Goal: Transaction & Acquisition: Download file/media

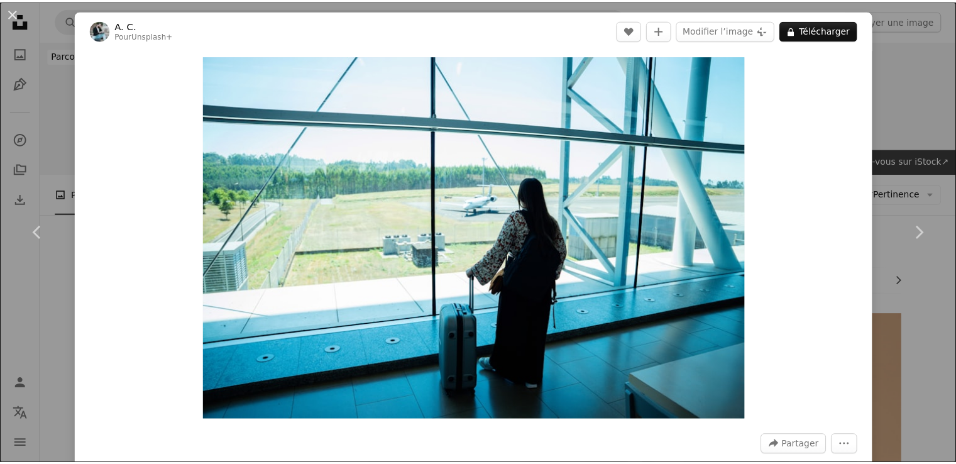
scroll to position [2929, 0]
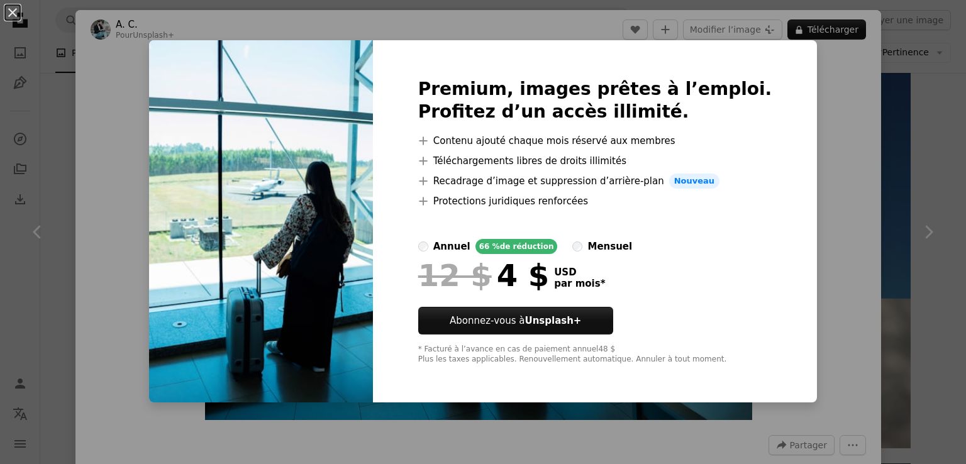
click at [819, 94] on div "An X shape Premium, images prêtes à l’emploi. Profitez d’un accès illimité. A p…" at bounding box center [483, 232] width 966 height 464
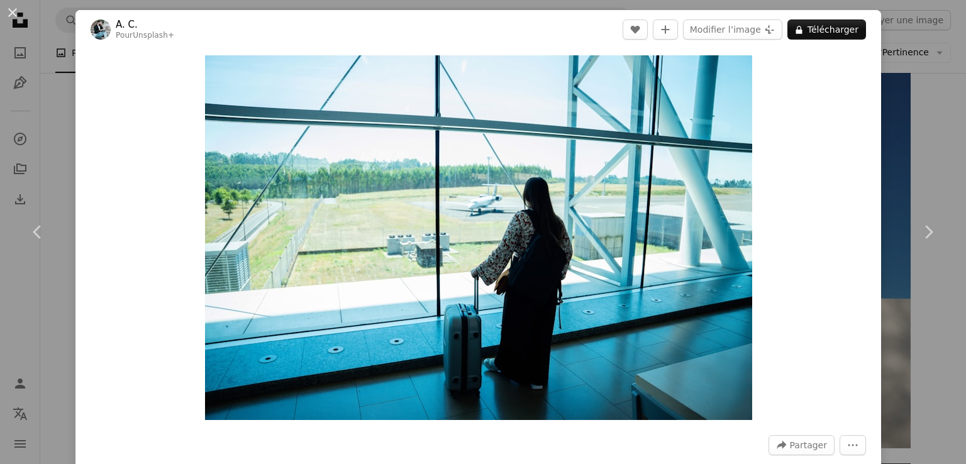
click at [909, 87] on div "An X shape Chevron left Chevron right A. C. Pour Unsplash+ A heart A plus sign …" at bounding box center [483, 232] width 966 height 464
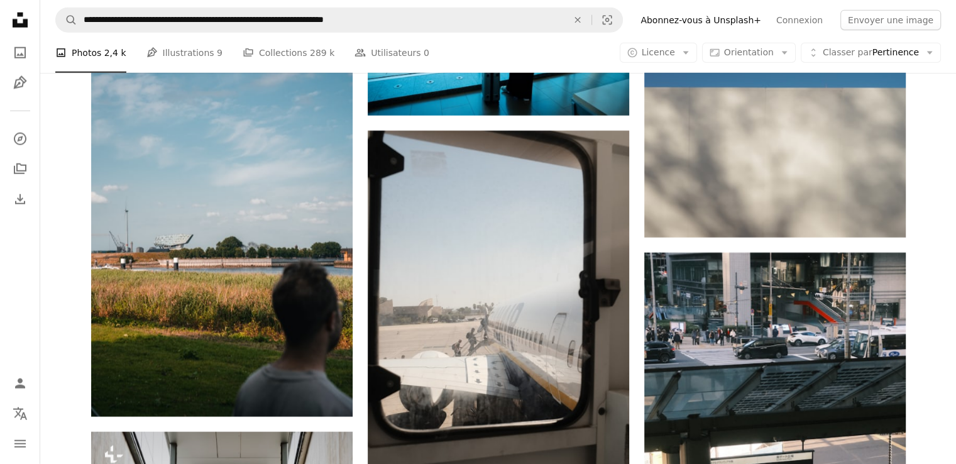
scroll to position [3160, 0]
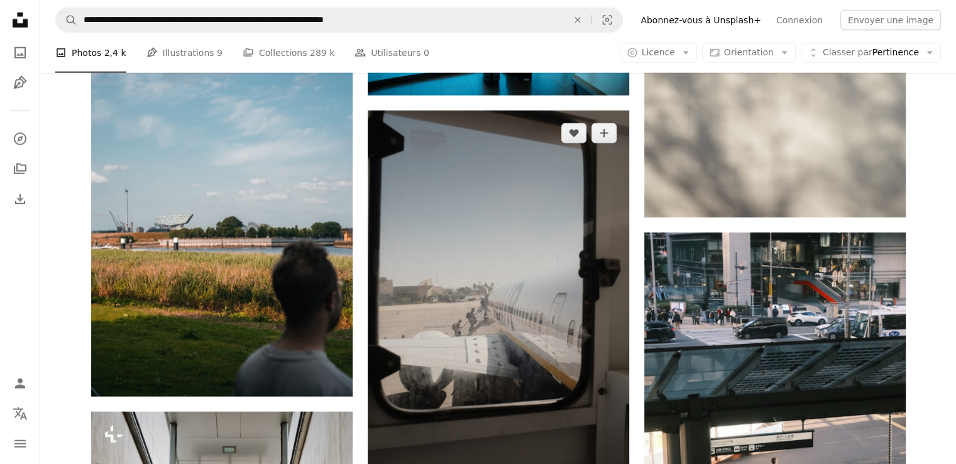
click at [506, 297] on img at bounding box center [499, 307] width 262 height 392
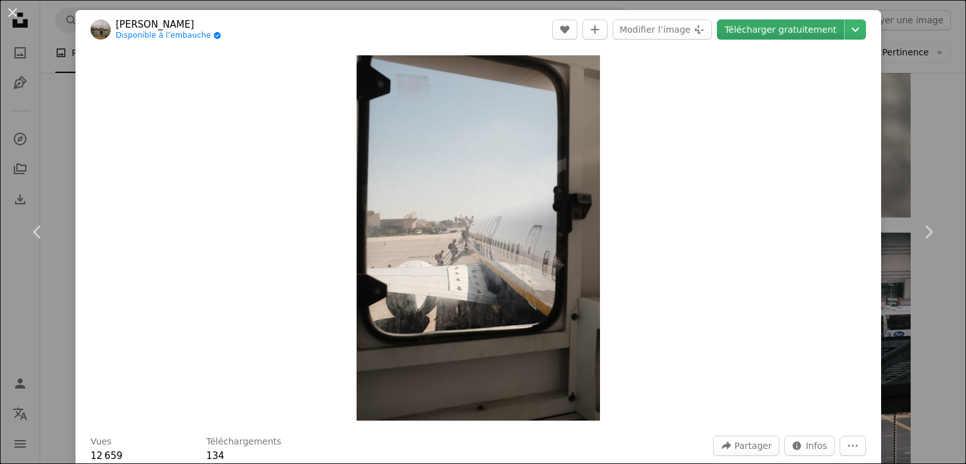
click at [787, 30] on link "Télécharger gratuitement" at bounding box center [780, 29] width 127 height 20
click at [845, 30] on icon "Chevron down" at bounding box center [855, 29] width 20 height 15
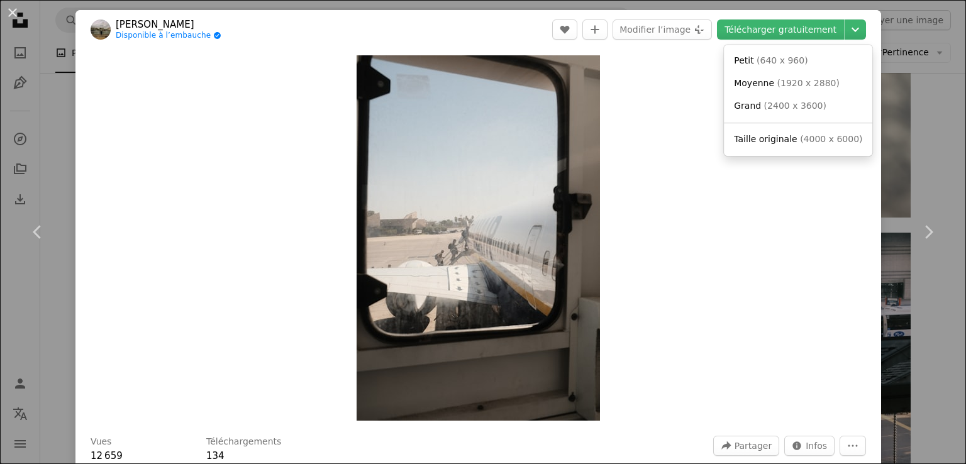
click at [785, 138] on span "Taille originale" at bounding box center [766, 139] width 64 height 10
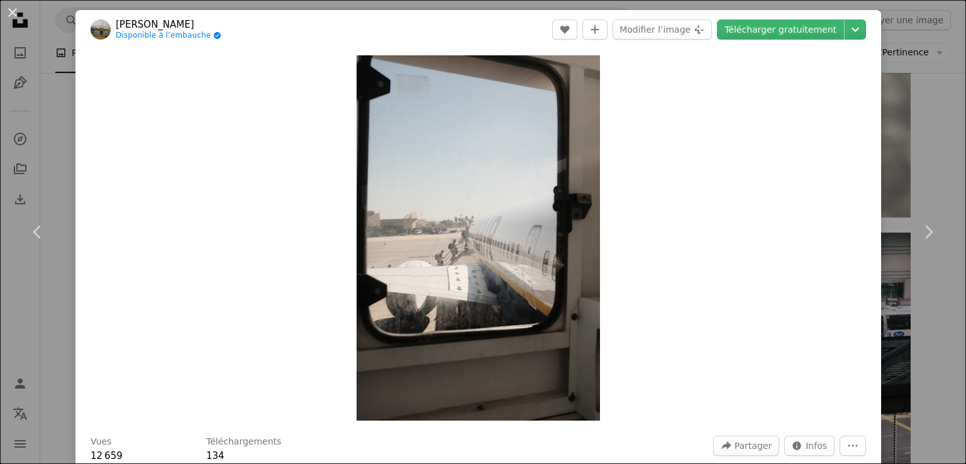
click at [911, 140] on div "An X shape Chevron left Chevron right [PERSON_NAME] Disponible à l’embauche A c…" at bounding box center [483, 232] width 966 height 464
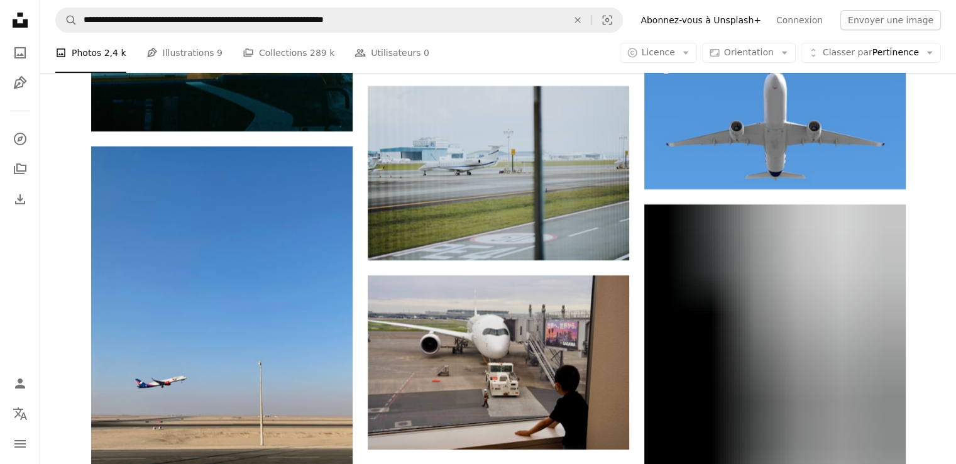
scroll to position [4433, 0]
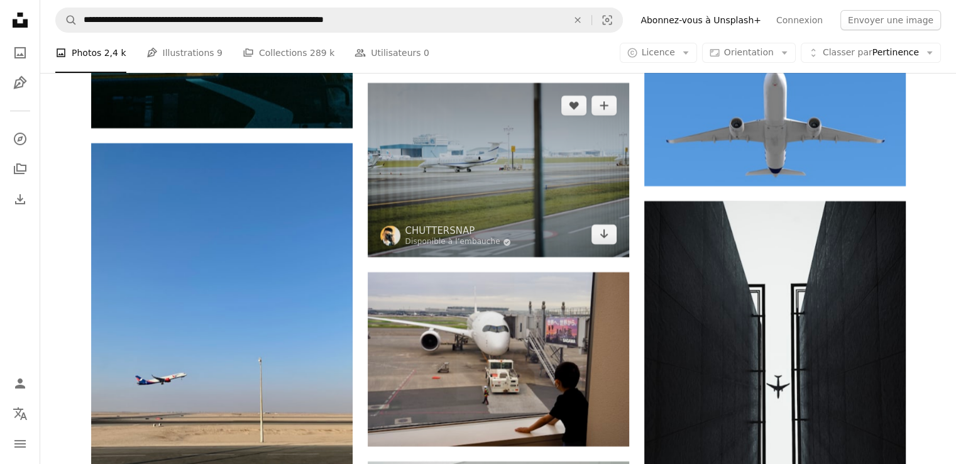
click at [533, 184] on img at bounding box center [499, 170] width 262 height 174
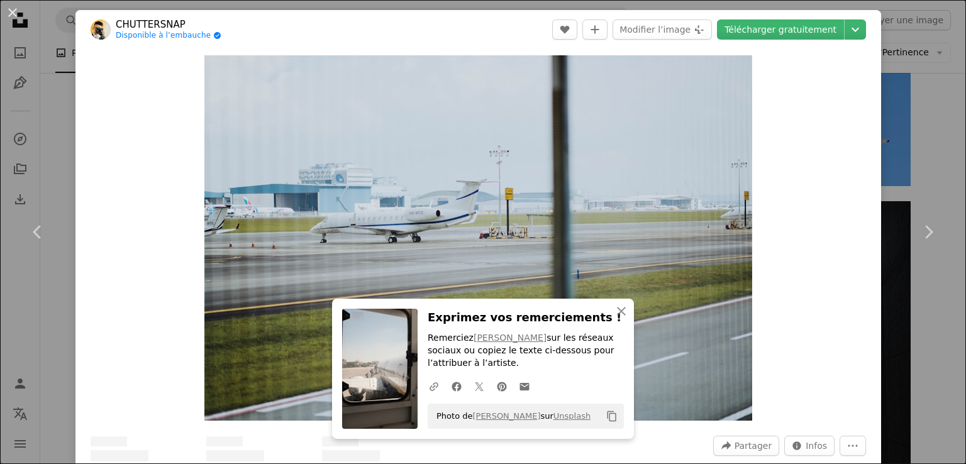
click at [892, 69] on div "An X shape Chevron left Chevron right CHUTTERSNAP Disponible à l’embauche A che…" at bounding box center [483, 232] width 966 height 464
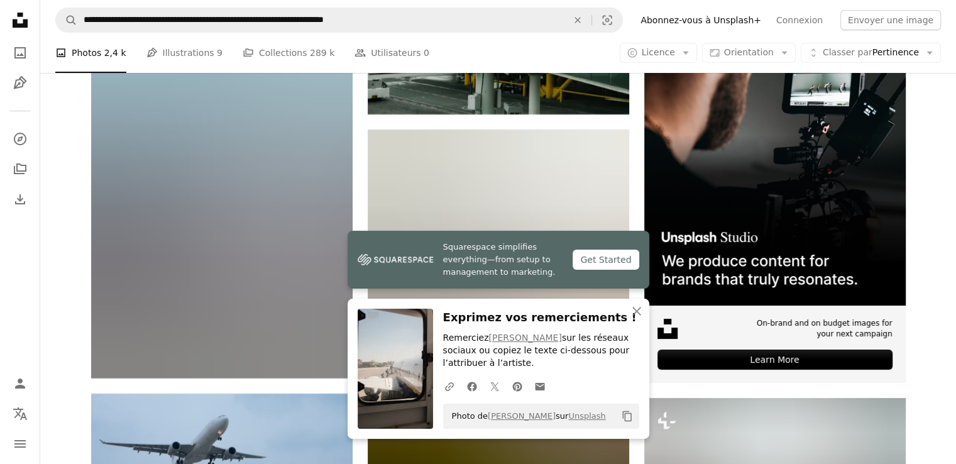
scroll to position [4958, 0]
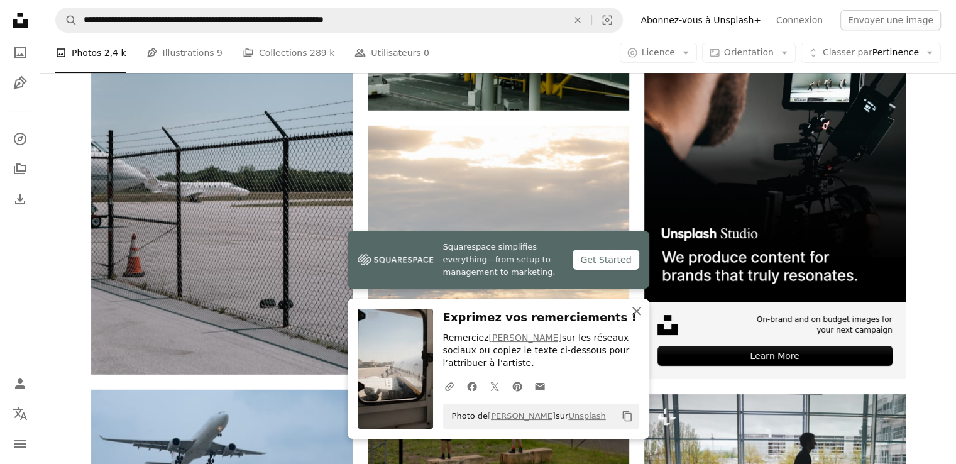
click at [637, 310] on icon "button" at bounding box center [637, 311] width 9 height 9
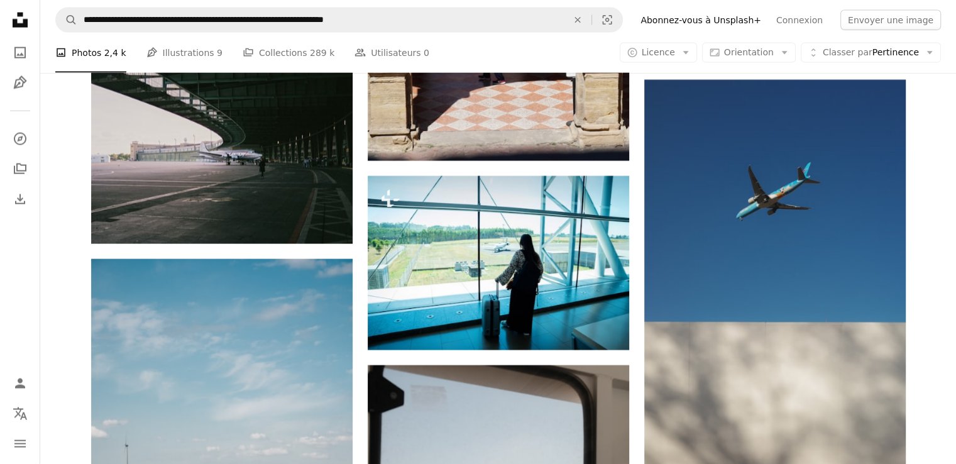
scroll to position [2905, 0]
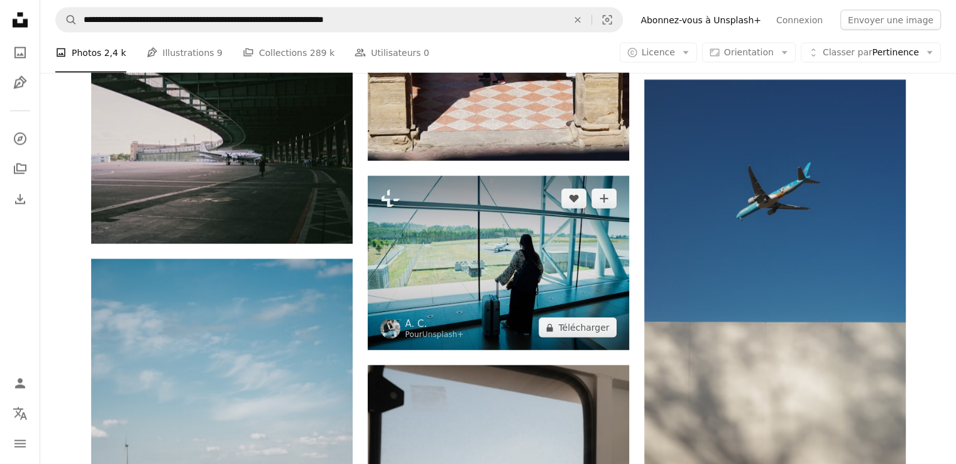
click at [504, 274] on img at bounding box center [499, 263] width 262 height 174
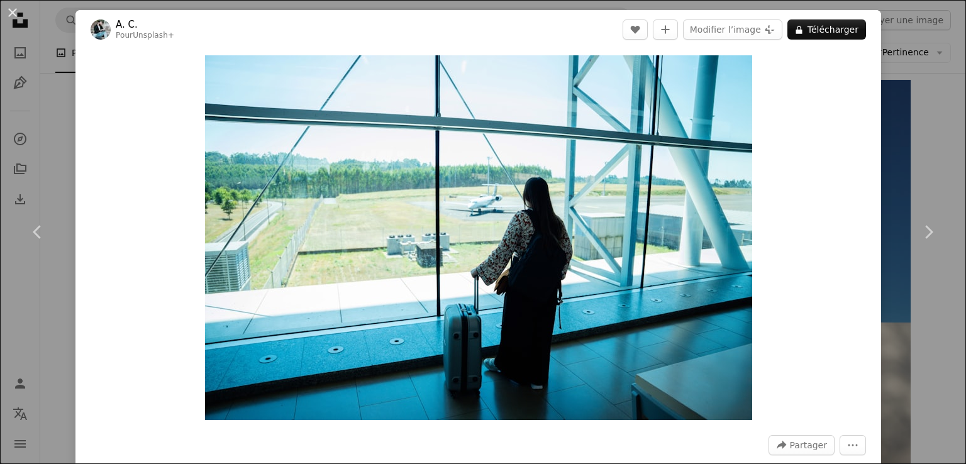
click at [921, 116] on div "An X shape Chevron left Chevron right A. C. Pour Unsplash+ A heart A plus sign …" at bounding box center [483, 232] width 966 height 464
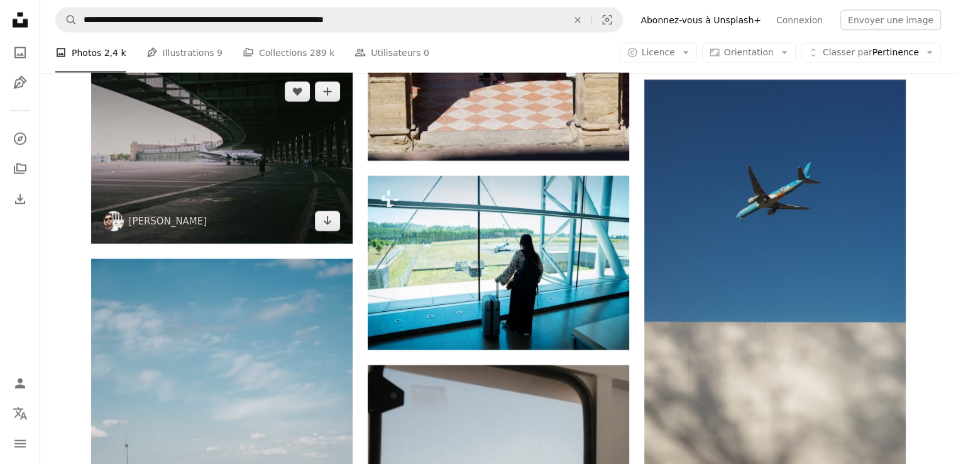
click at [273, 190] on img at bounding box center [222, 156] width 262 height 175
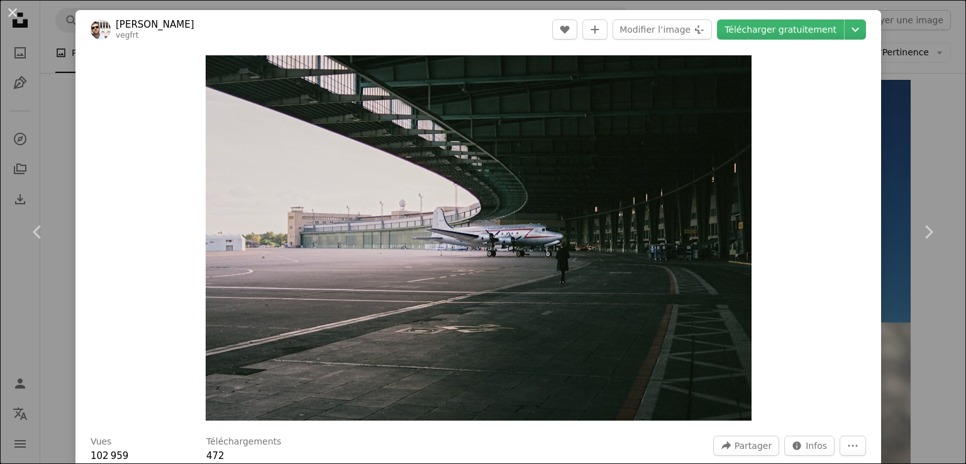
click at [915, 119] on div "An X shape Chevron left Chevron right [PERSON_NAME] vegfrt A heart A plus sign …" at bounding box center [483, 232] width 966 height 464
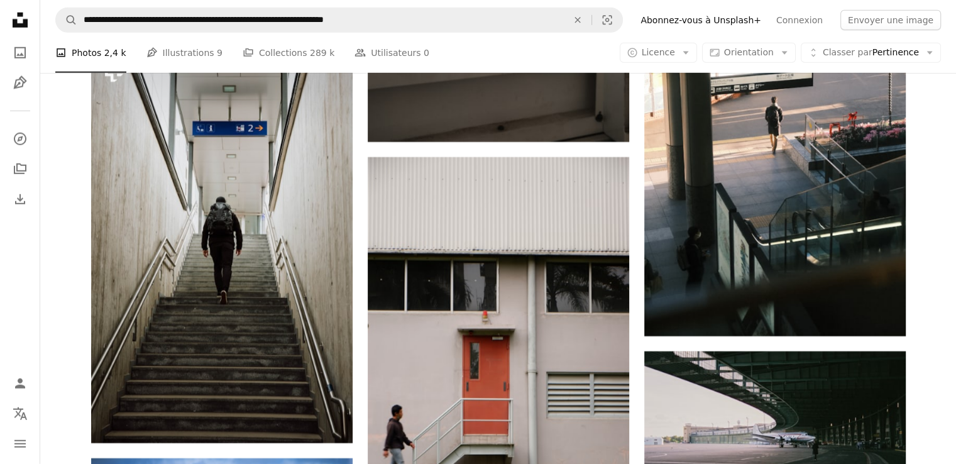
scroll to position [3525, 0]
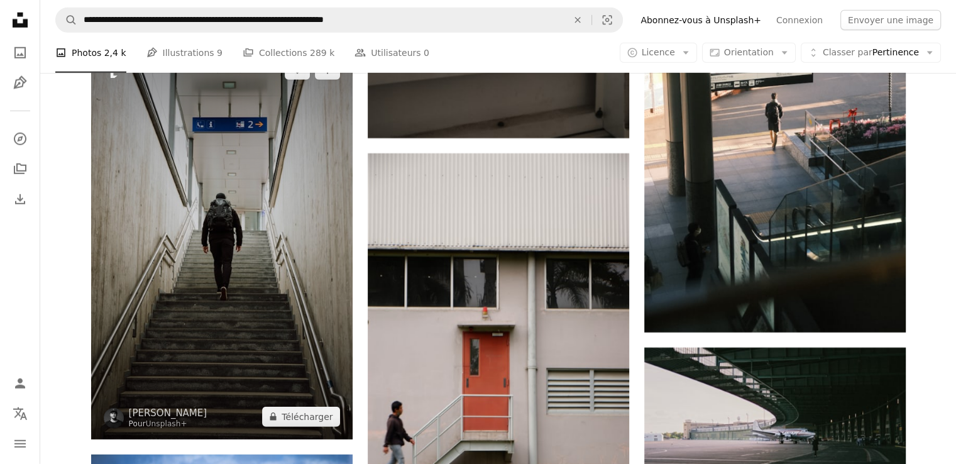
click at [272, 308] on img at bounding box center [222, 243] width 262 height 392
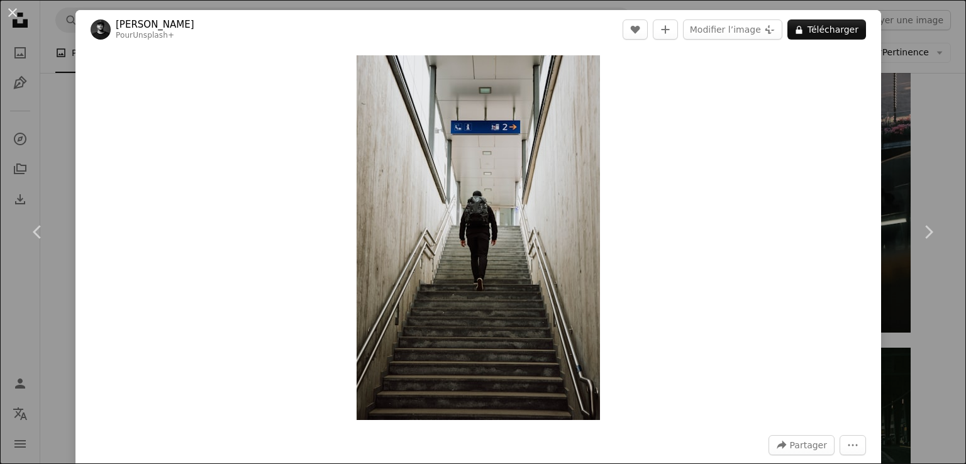
click at [921, 113] on div "An X shape Chevron left Chevron right [PERSON_NAME] Pour Unsplash+ A heart A pl…" at bounding box center [483, 232] width 966 height 464
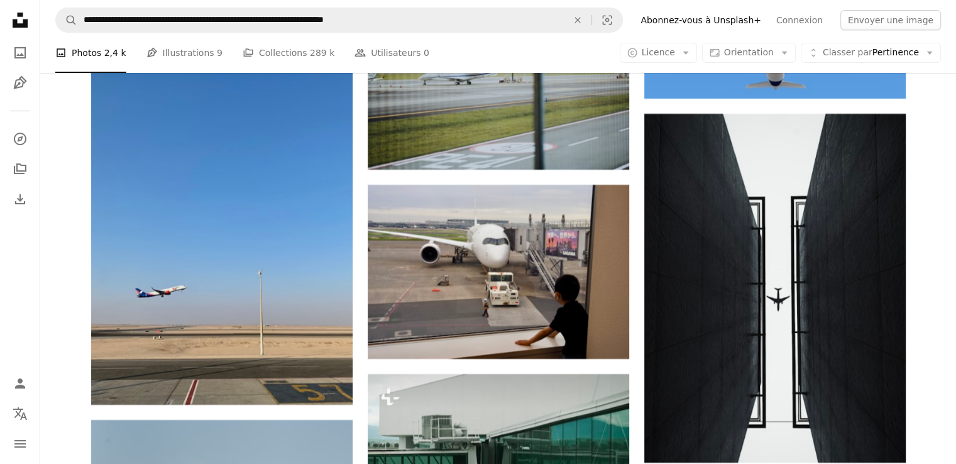
scroll to position [4519, 0]
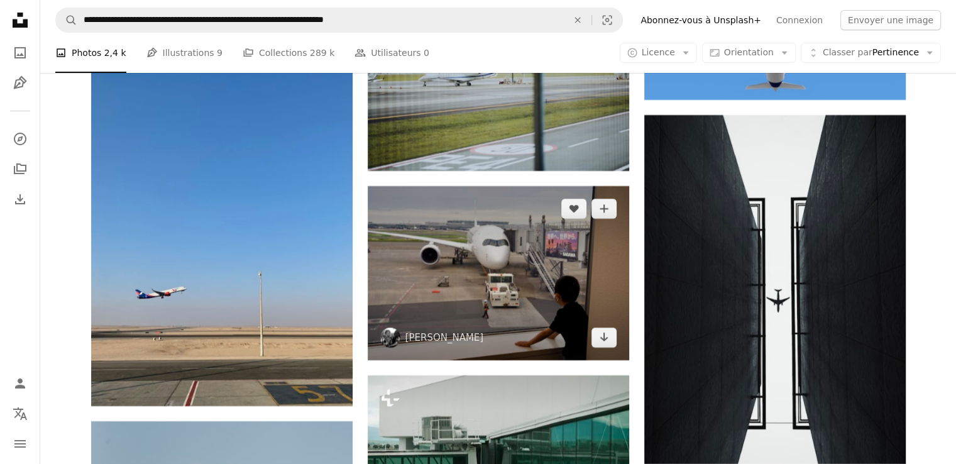
click at [496, 295] on img at bounding box center [499, 273] width 262 height 174
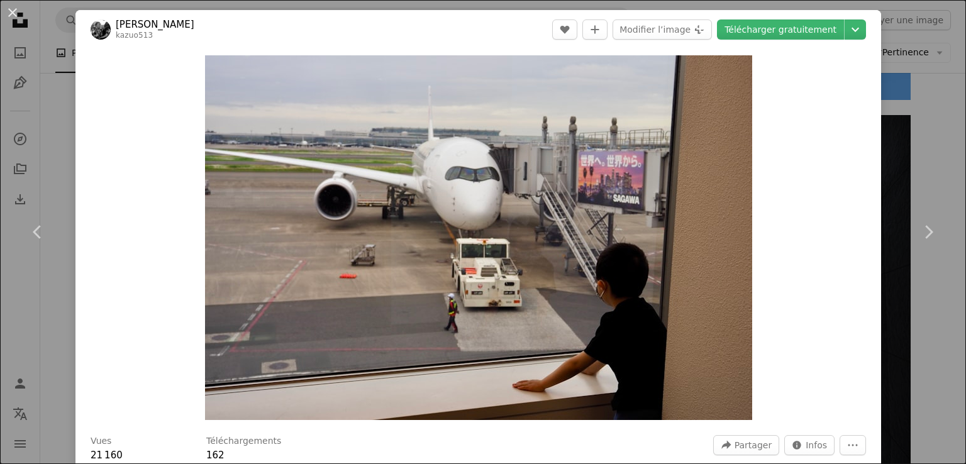
click at [908, 131] on div "An X shape Chevron left Chevron right [PERSON_NAME] kazuo513 A heart A plus sig…" at bounding box center [483, 232] width 966 height 464
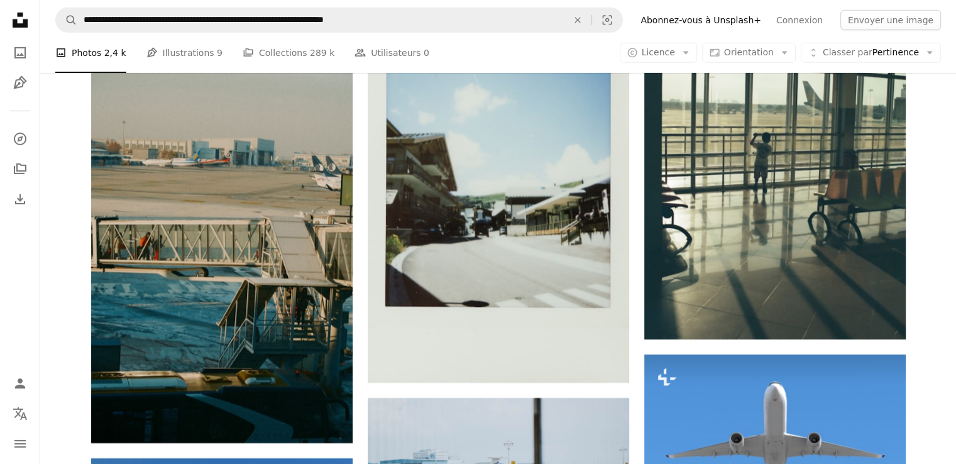
scroll to position [4107, 0]
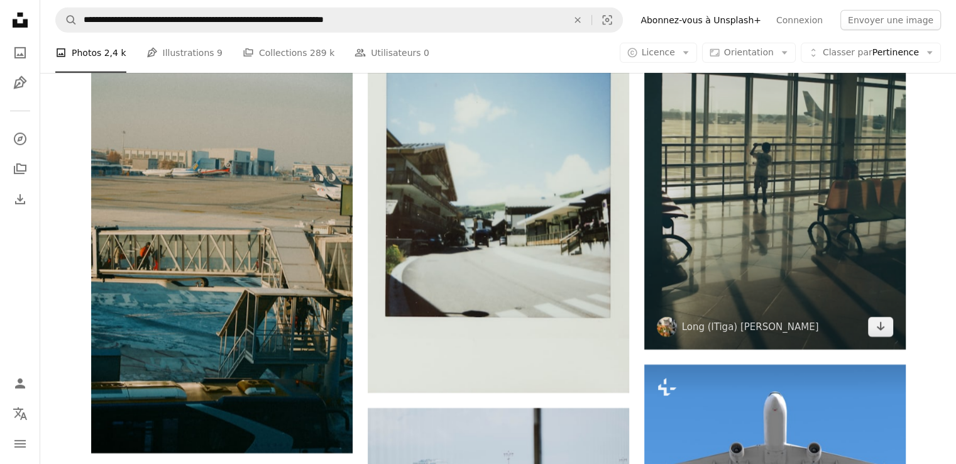
click at [760, 218] on img at bounding box center [776, 152] width 262 height 394
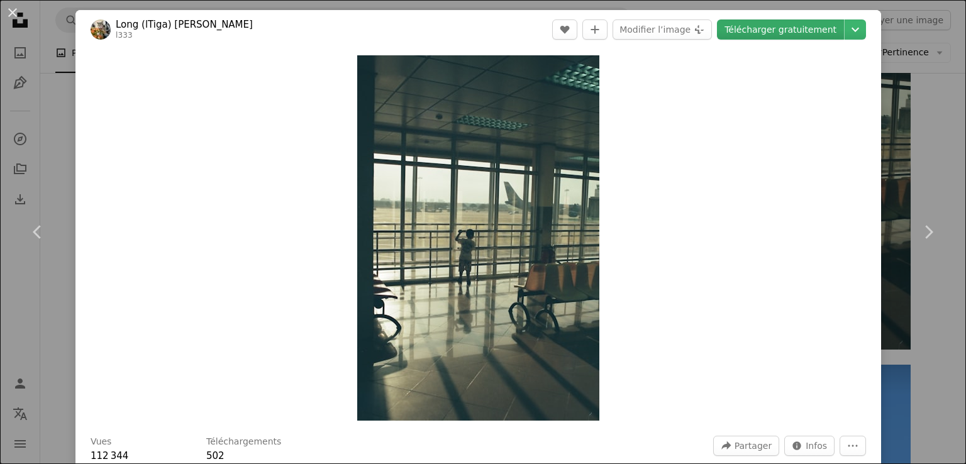
click at [800, 32] on link "Télécharger gratuitement" at bounding box center [780, 29] width 127 height 20
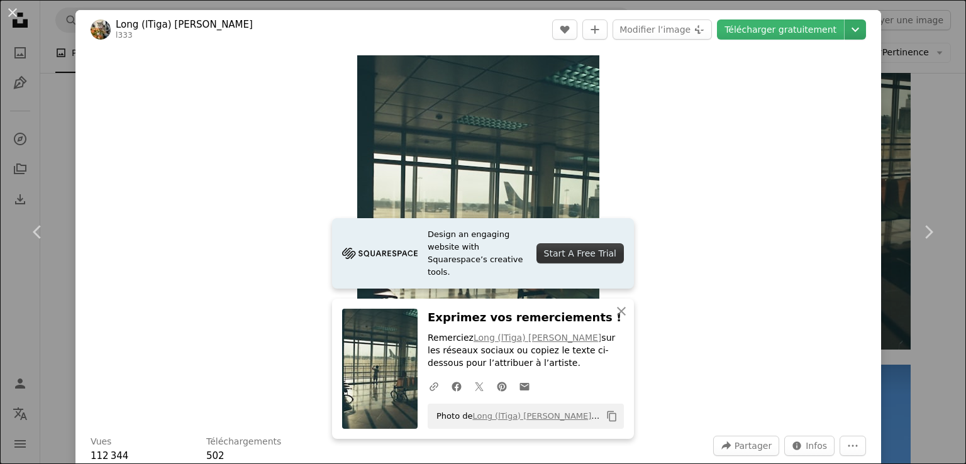
click at [845, 31] on icon "Chevron down" at bounding box center [855, 29] width 20 height 15
click at [800, 114] on span "( 2048 x 3088 )" at bounding box center [831, 116] width 62 height 10
click at [904, 116] on div "An X shape Chevron left Chevron right Long (lTiga) Nguyen l333 A heart A plus s…" at bounding box center [483, 232] width 966 height 464
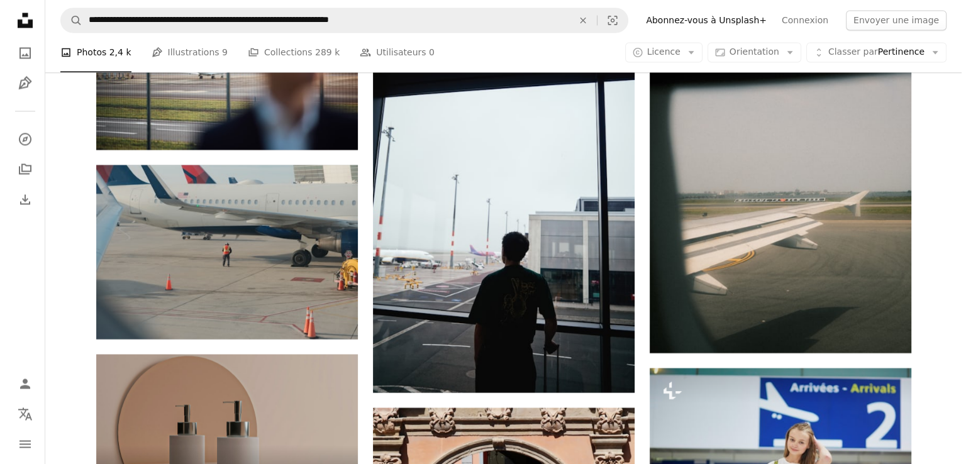
scroll to position [2266, 0]
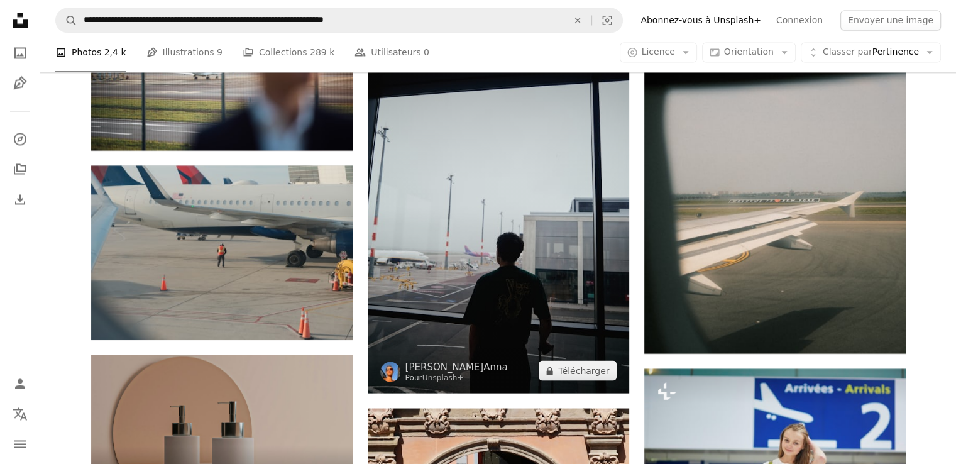
click at [492, 287] on img at bounding box center [499, 197] width 262 height 392
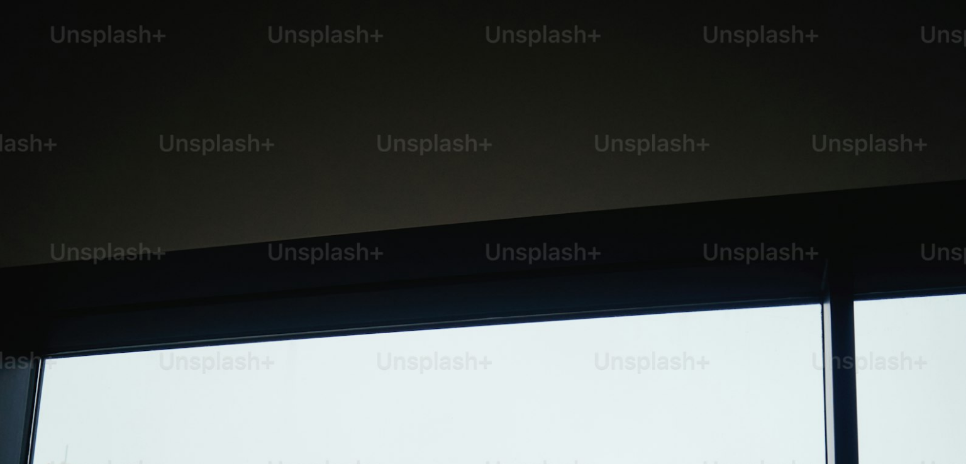
scroll to position [479, 0]
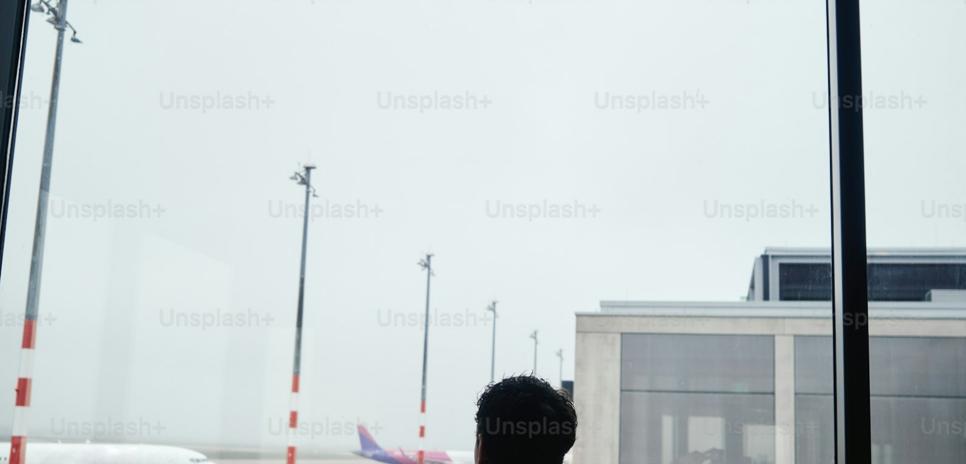
click at [528, 277] on img "Zoom arrière sur cette image" at bounding box center [482, 246] width 967 height 1451
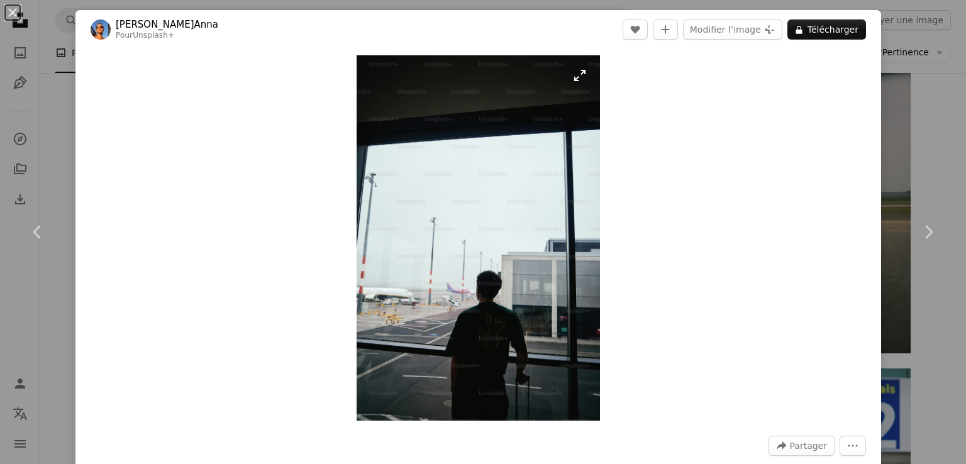
click at [525, 277] on img "Zoom sur cette image" at bounding box center [478, 237] width 243 height 365
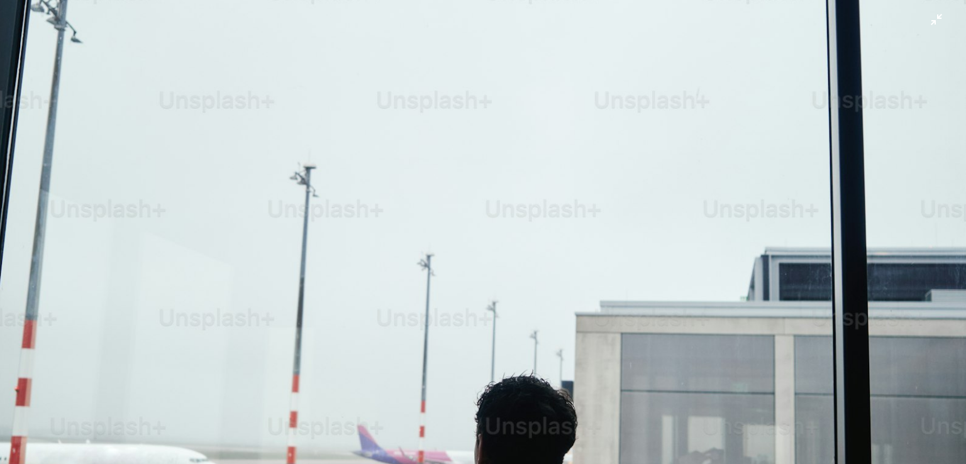
click at [523, 288] on img "Zoom arrière sur cette image" at bounding box center [482, 246] width 967 height 1451
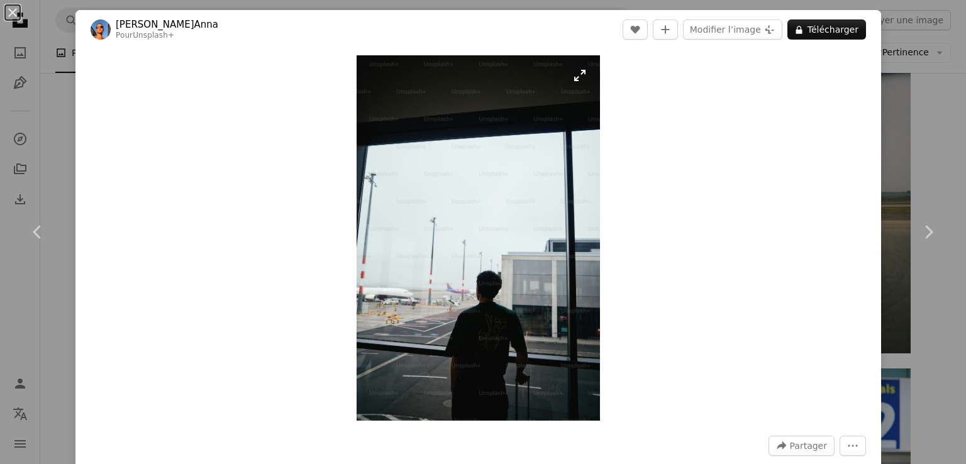
click at [522, 285] on img "Zoom sur cette image" at bounding box center [478, 237] width 243 height 365
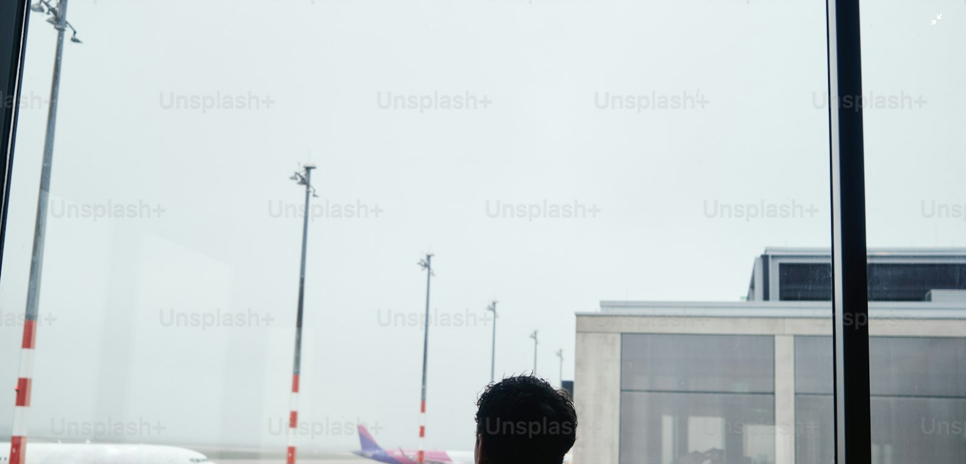
click at [533, 277] on img "Zoom arrière sur cette image" at bounding box center [482, 246] width 967 height 1451
click at [522, 279] on img "Zoom arrière sur cette image" at bounding box center [478, 237] width 243 height 365
click at [589, 278] on img "Zoom arrière sur cette image" at bounding box center [482, 246] width 967 height 1451
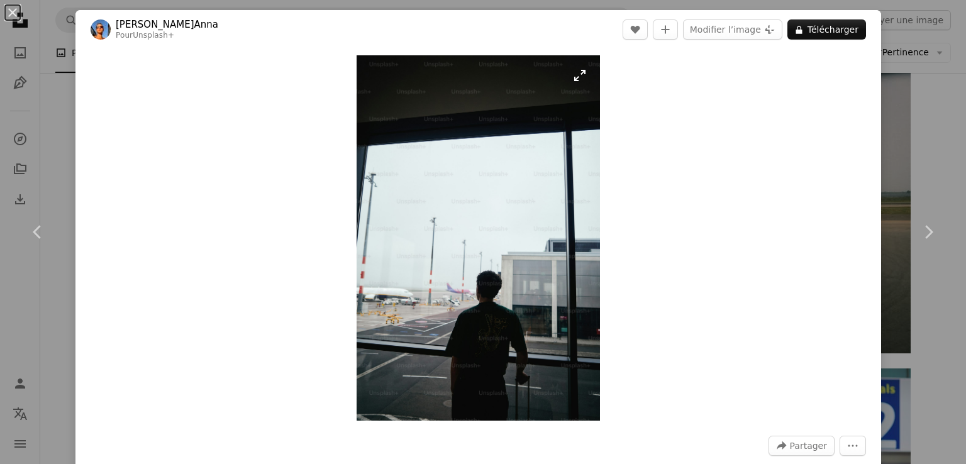
click at [586, 280] on img "Zoom sur cette image" at bounding box center [478, 237] width 243 height 365
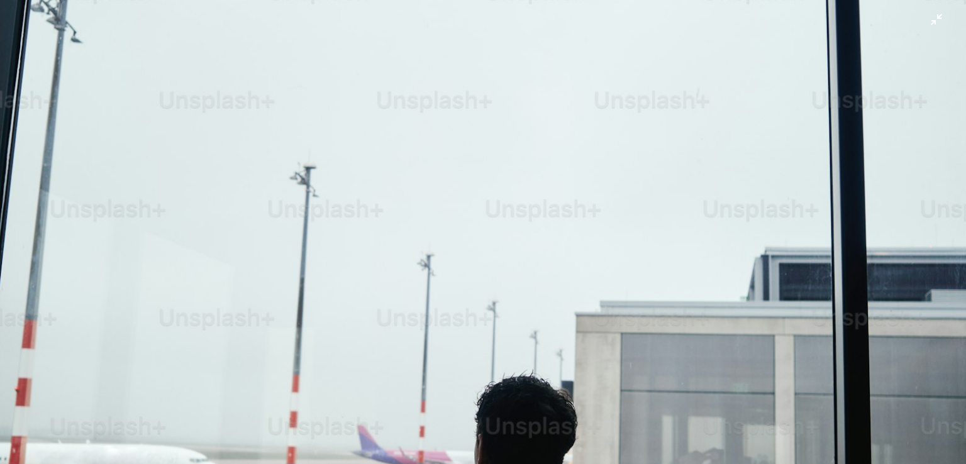
click at [611, 254] on img "Zoom arrière sur cette image" at bounding box center [482, 246] width 967 height 1451
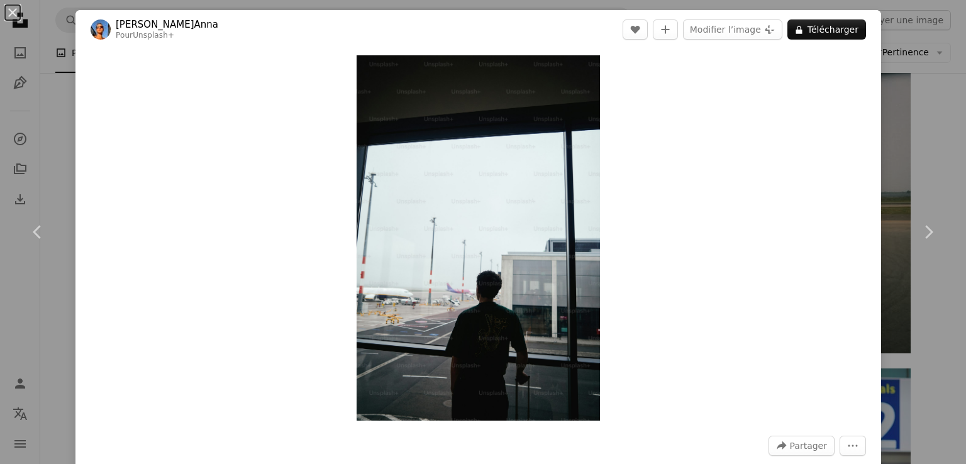
click at [919, 143] on div "An X shape Chevron left Chevron right [PERSON_NAME]Anna Pour Unsplash+ A heart …" at bounding box center [483, 232] width 966 height 464
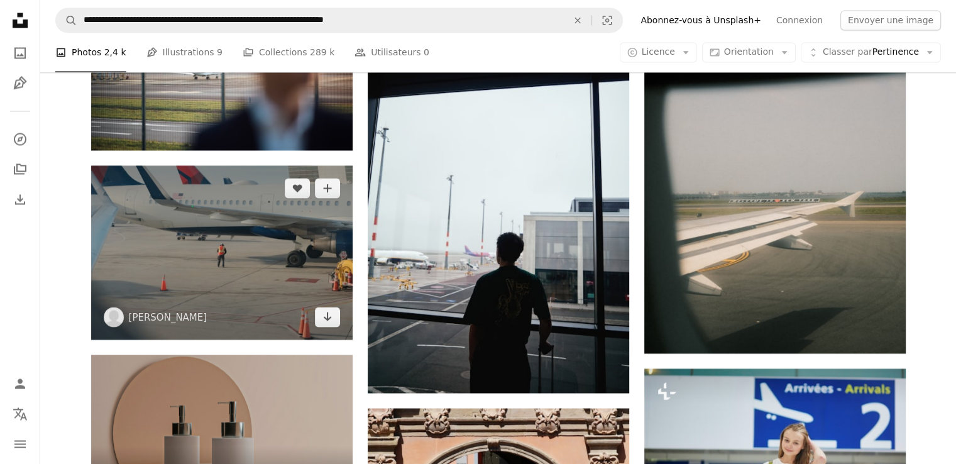
click at [269, 282] on img at bounding box center [222, 252] width 262 height 174
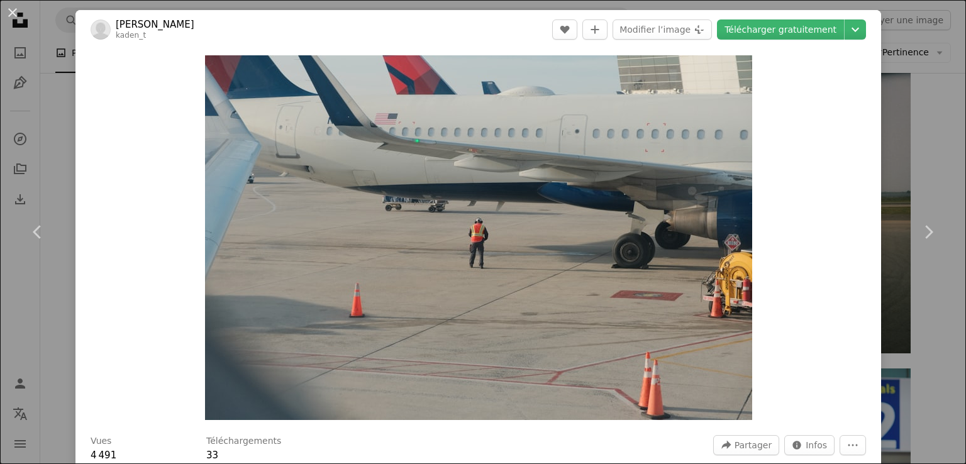
click at [882, 126] on div "An X shape Chevron left Chevron right [PERSON_NAME] kaden_t A heart A plus sign…" at bounding box center [483, 232] width 966 height 464
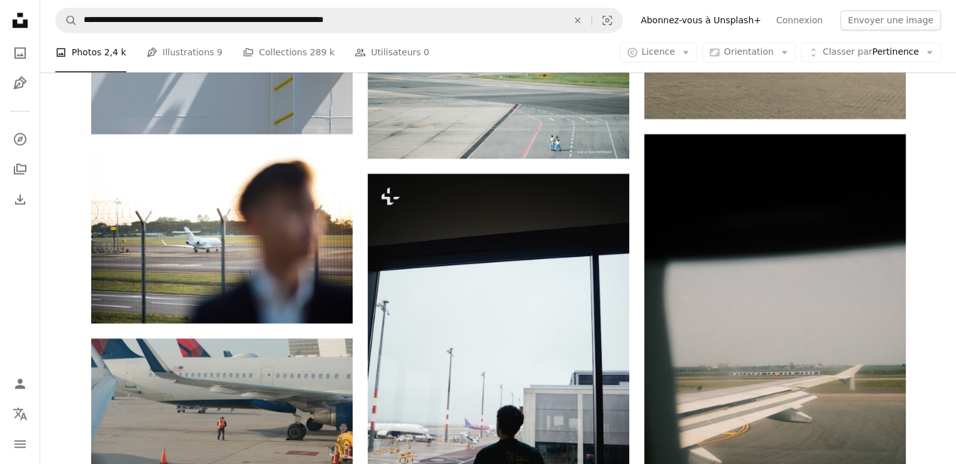
scroll to position [2080, 0]
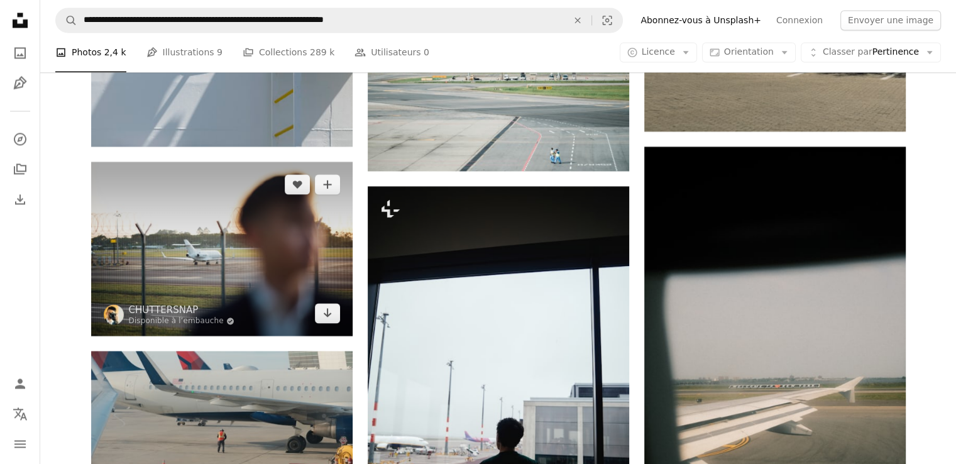
click at [269, 271] on img at bounding box center [222, 249] width 262 height 174
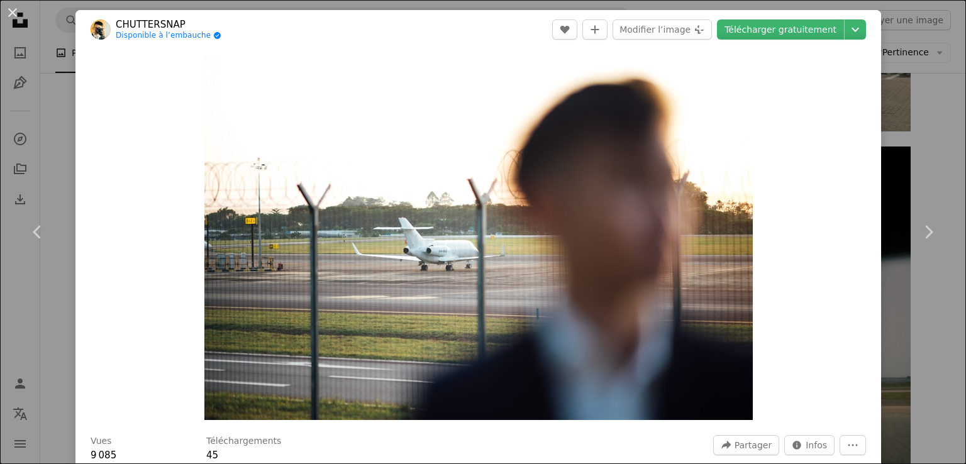
click at [893, 117] on div "An X shape Chevron left Chevron right CHUTTERSNAP Disponible à l’embauche A che…" at bounding box center [483, 232] width 966 height 464
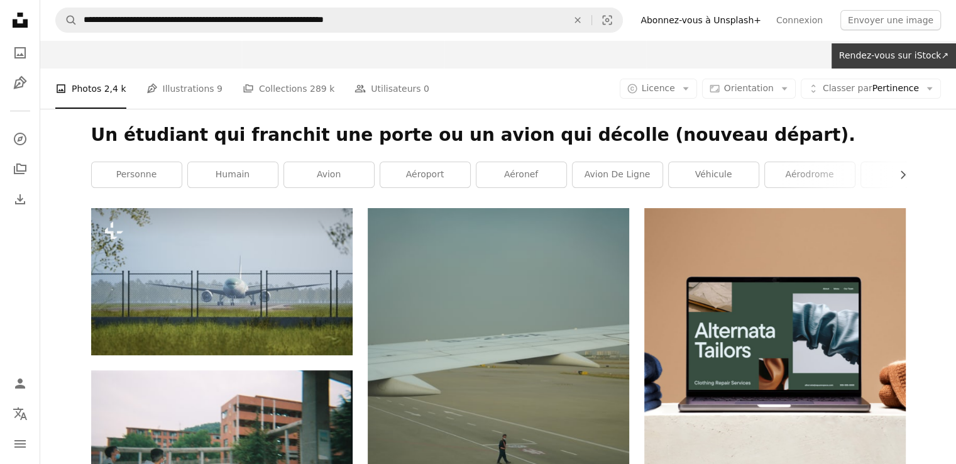
scroll to position [113, 0]
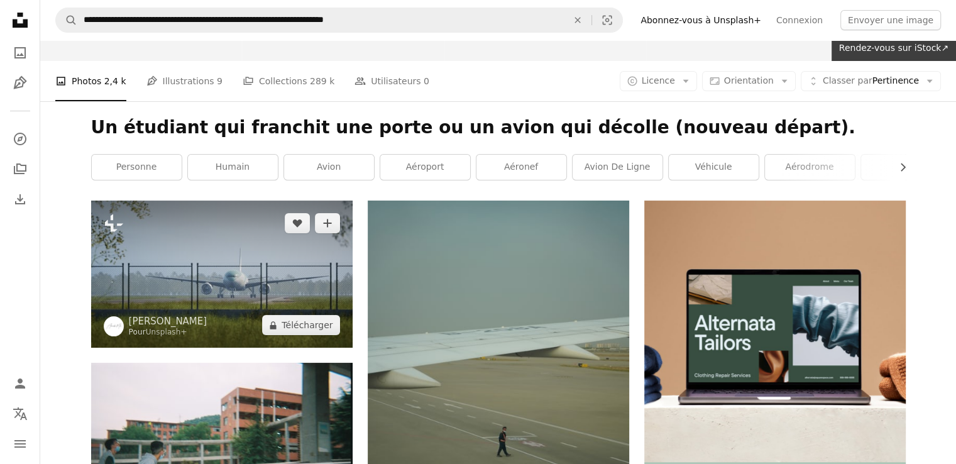
click at [269, 292] on img at bounding box center [222, 274] width 262 height 147
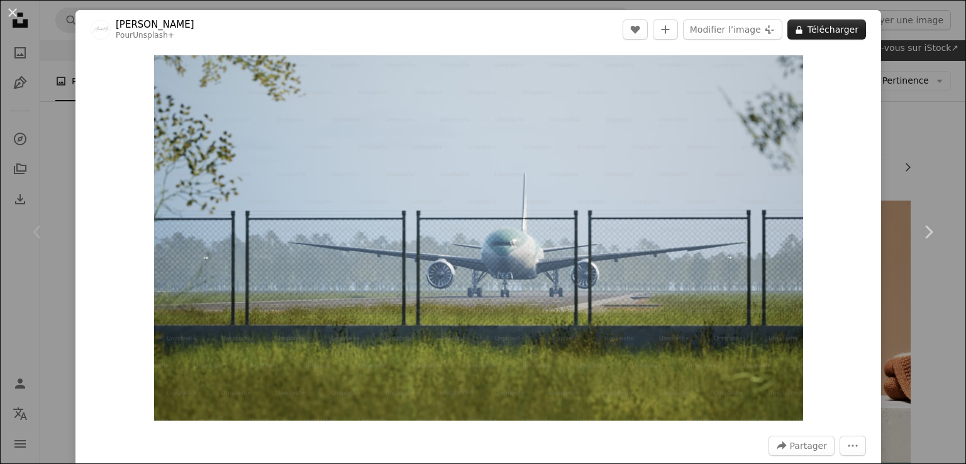
click at [818, 30] on button "A lock Télécharger" at bounding box center [826, 29] width 79 height 20
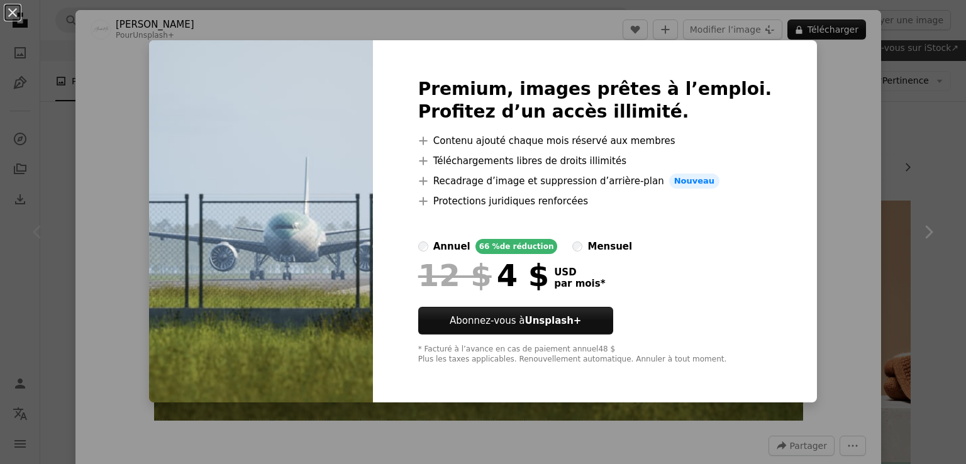
click at [914, 125] on div "An X shape Premium, images prêtes à l’emploi. Profitez d’un accès illimité. A p…" at bounding box center [483, 232] width 966 height 464
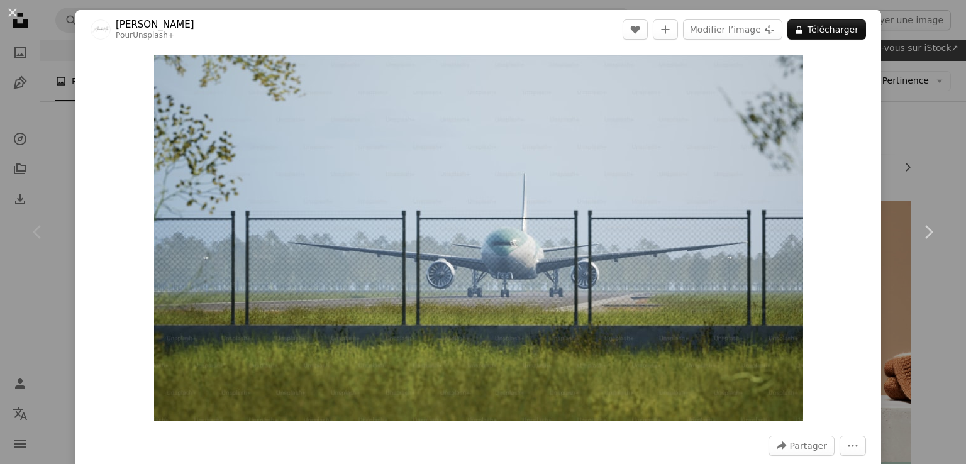
click at [910, 112] on div "An X shape Chevron left Chevron right [PERSON_NAME] Pour Unsplash+ A heart A pl…" at bounding box center [483, 232] width 966 height 464
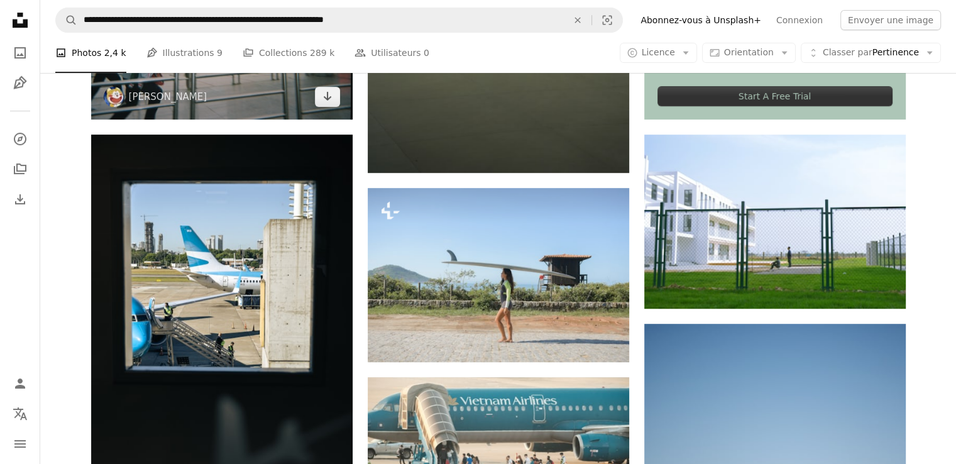
scroll to position [534, 0]
